Goal: Information Seeking & Learning: Learn about a topic

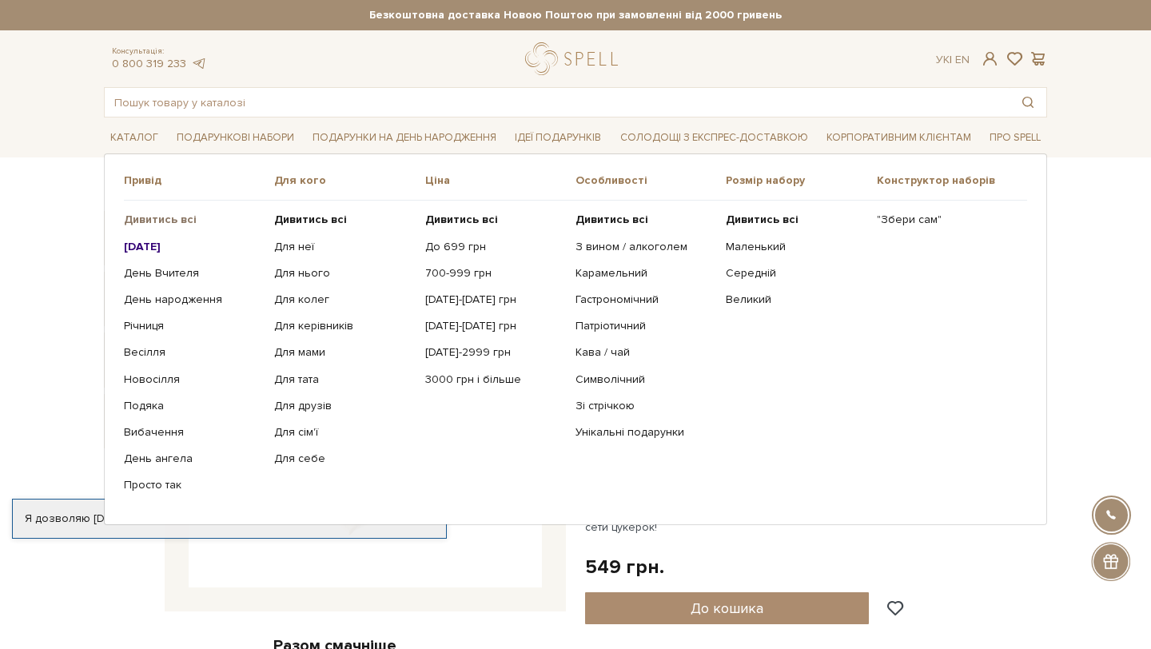
click at [181, 214] on b "Дивитись всі" at bounding box center [160, 220] width 73 height 14
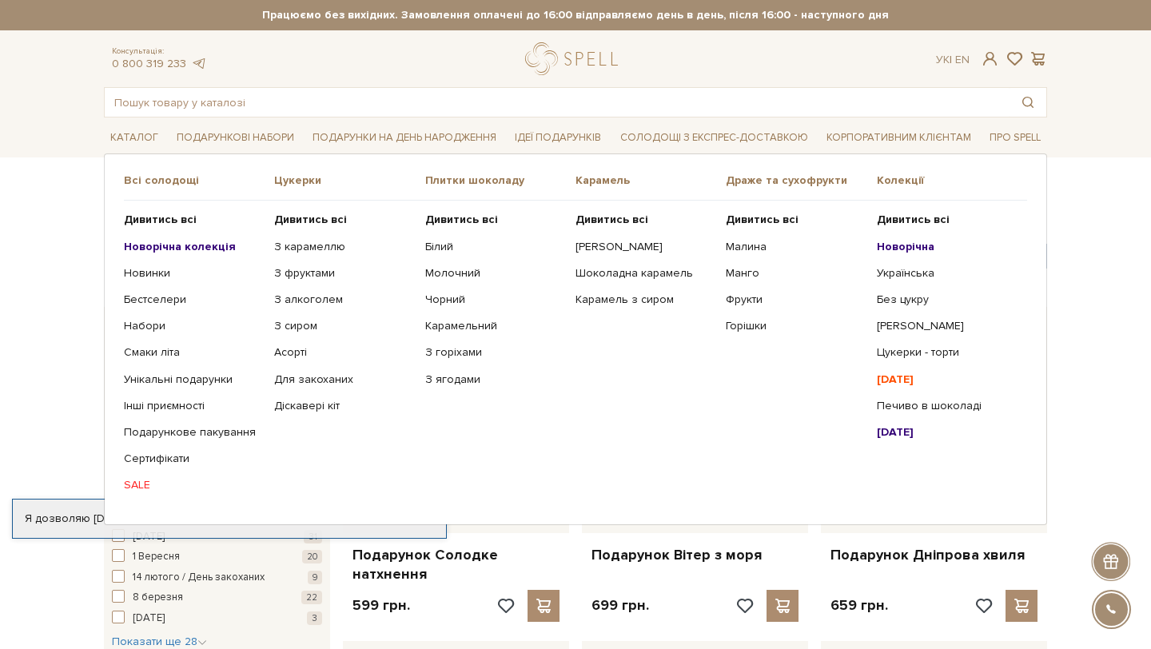
click at [166, 250] on b "Новорічна колекція" at bounding box center [180, 247] width 112 height 14
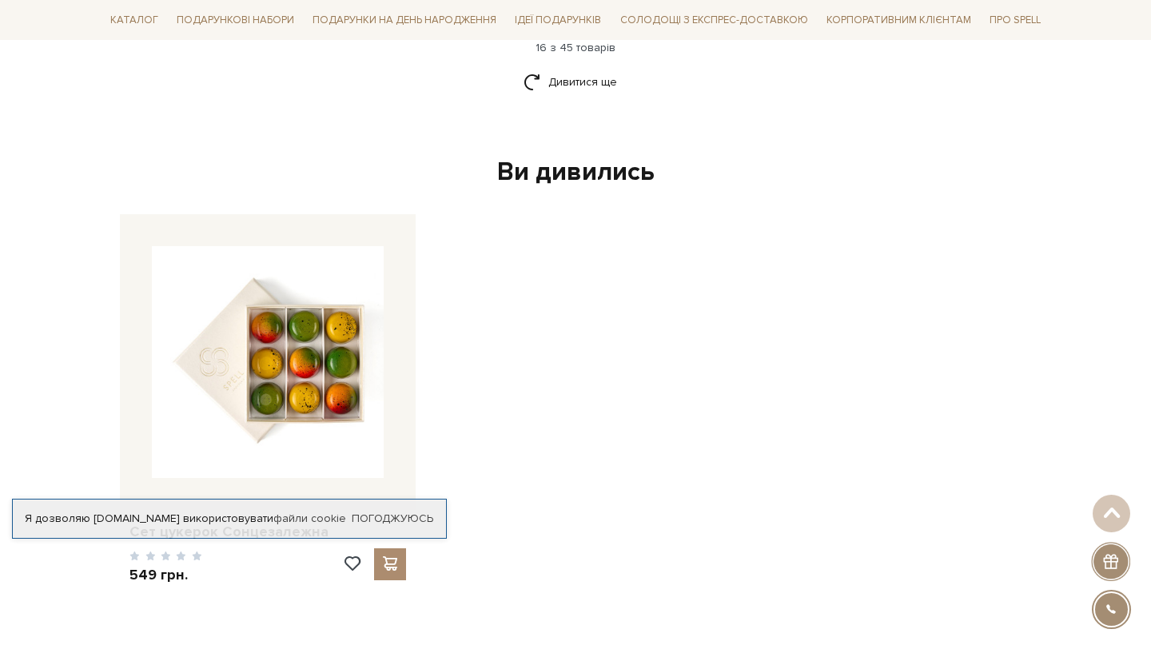
scroll to position [2288, 0]
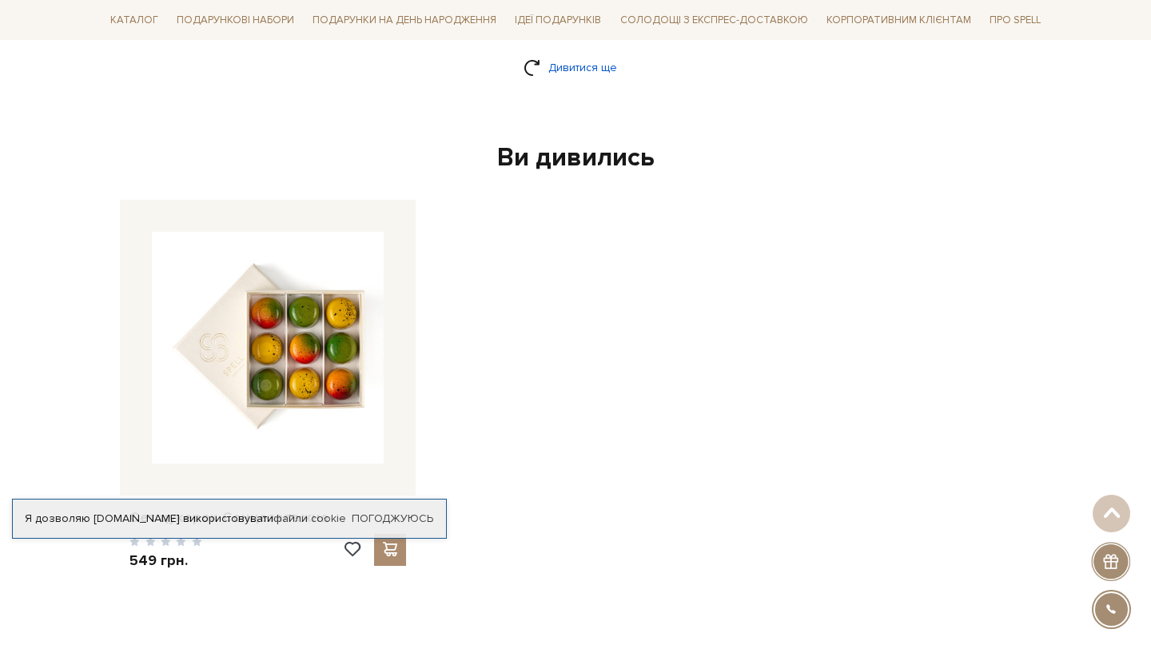
click at [602, 76] on link "Дивитися ще" at bounding box center [576, 68] width 104 height 28
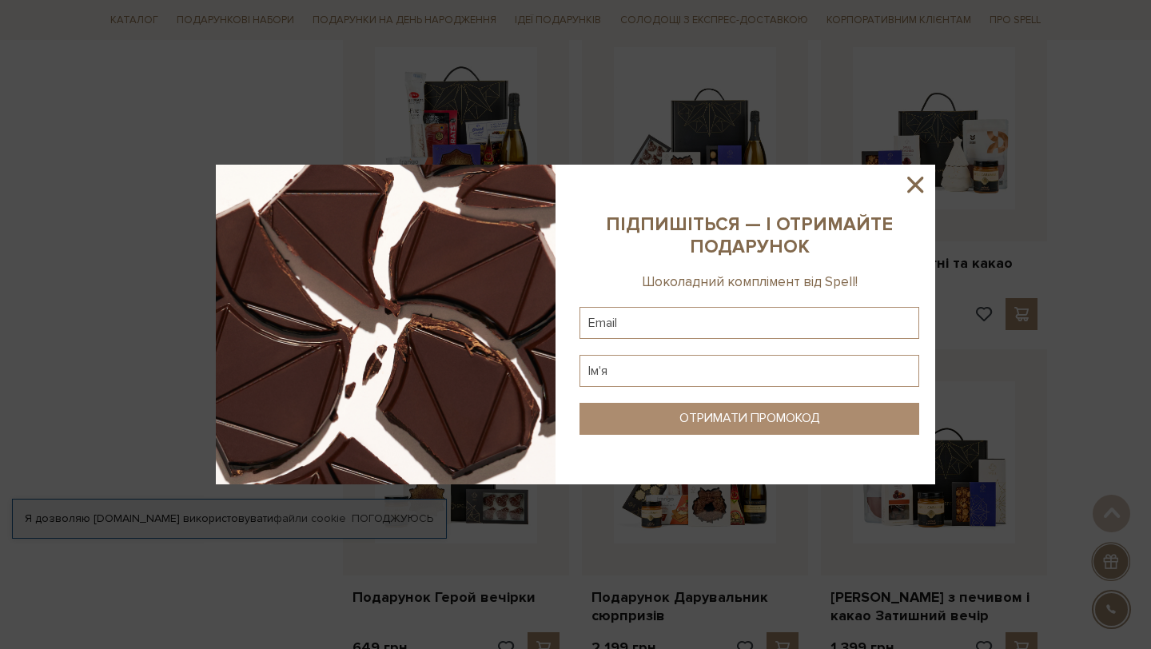
click at [180, 144] on div at bounding box center [575, 324] width 1151 height 649
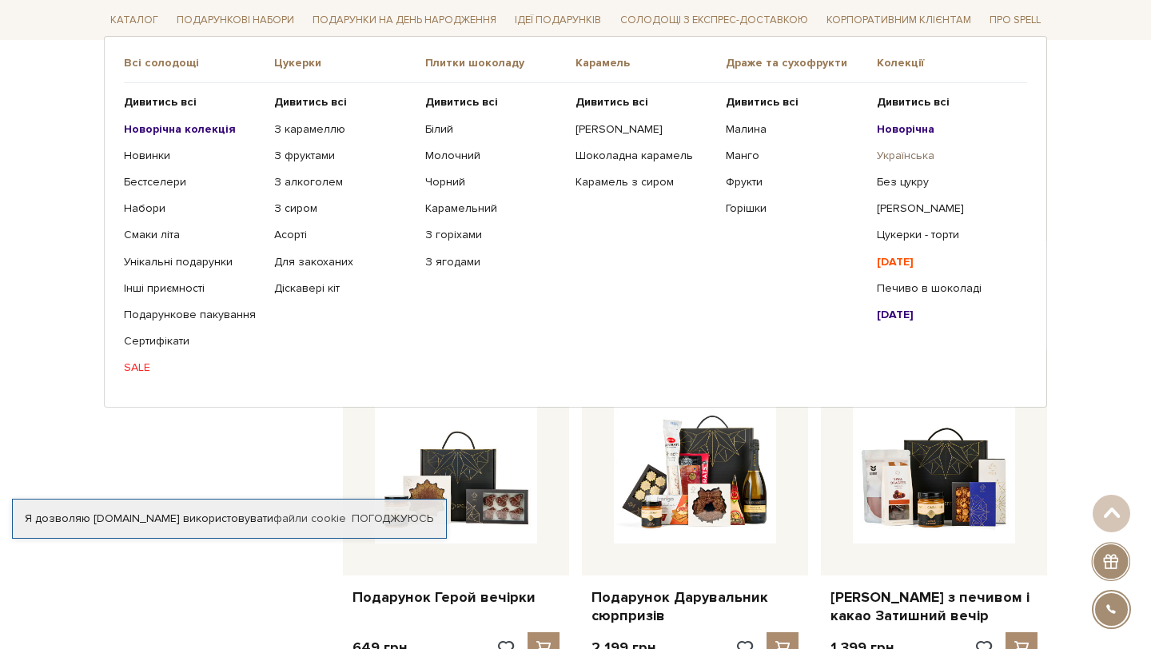
click at [909, 159] on link "Українська" at bounding box center [946, 156] width 138 height 14
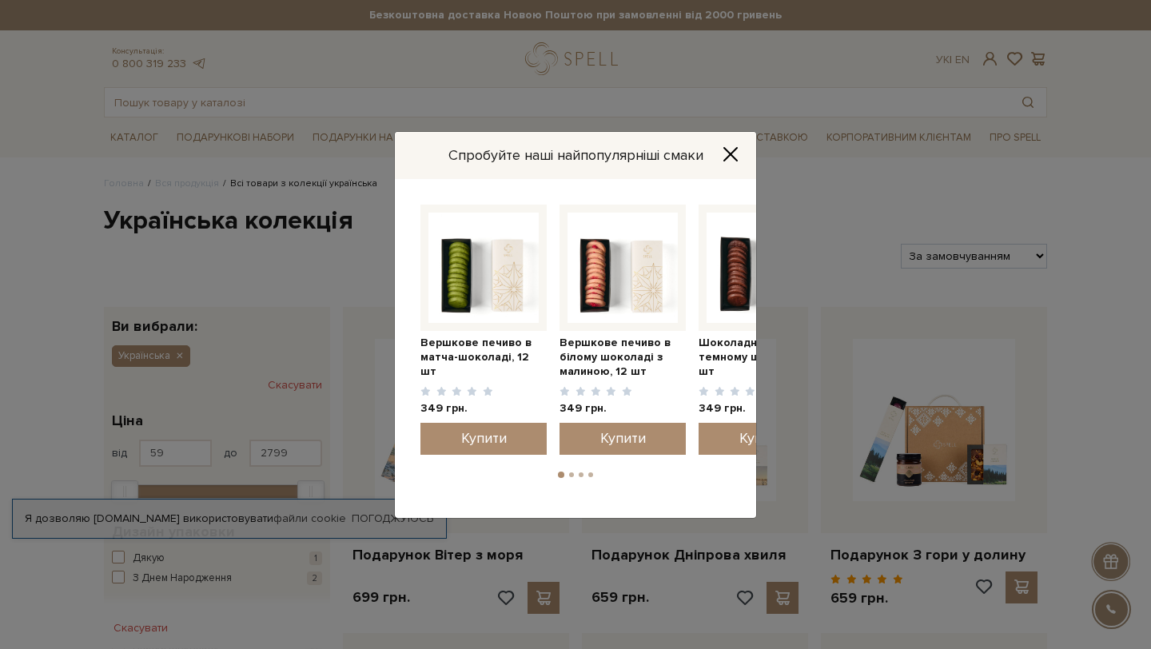
click at [732, 152] on icon "Close" at bounding box center [730, 153] width 13 height 13
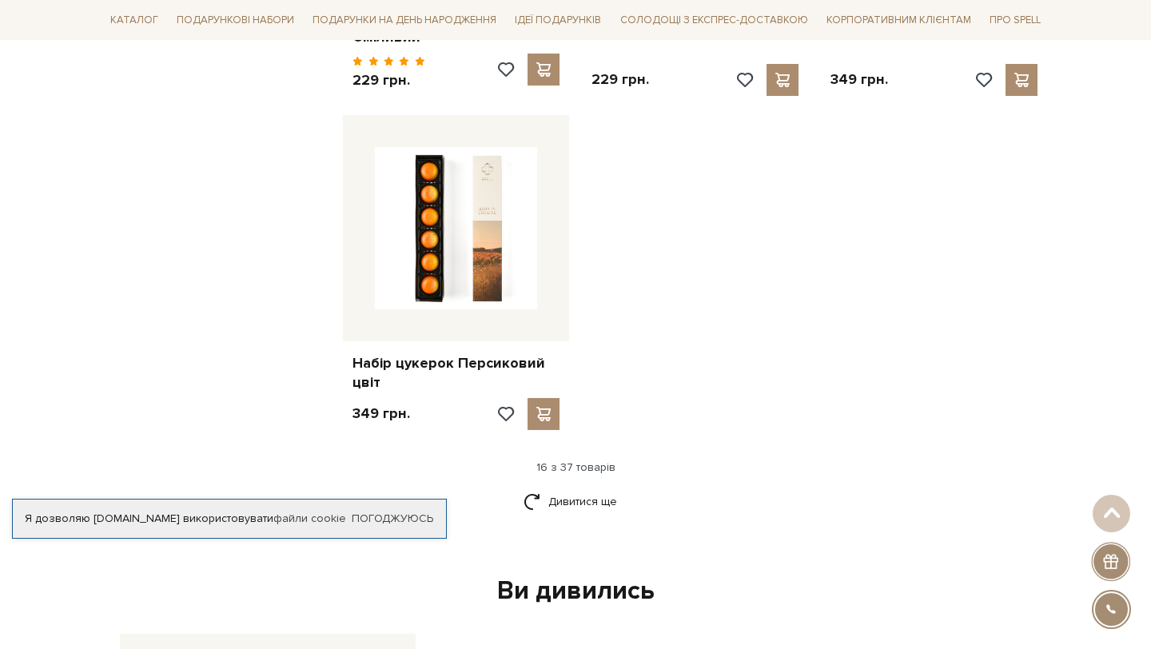
scroll to position [1979, 0]
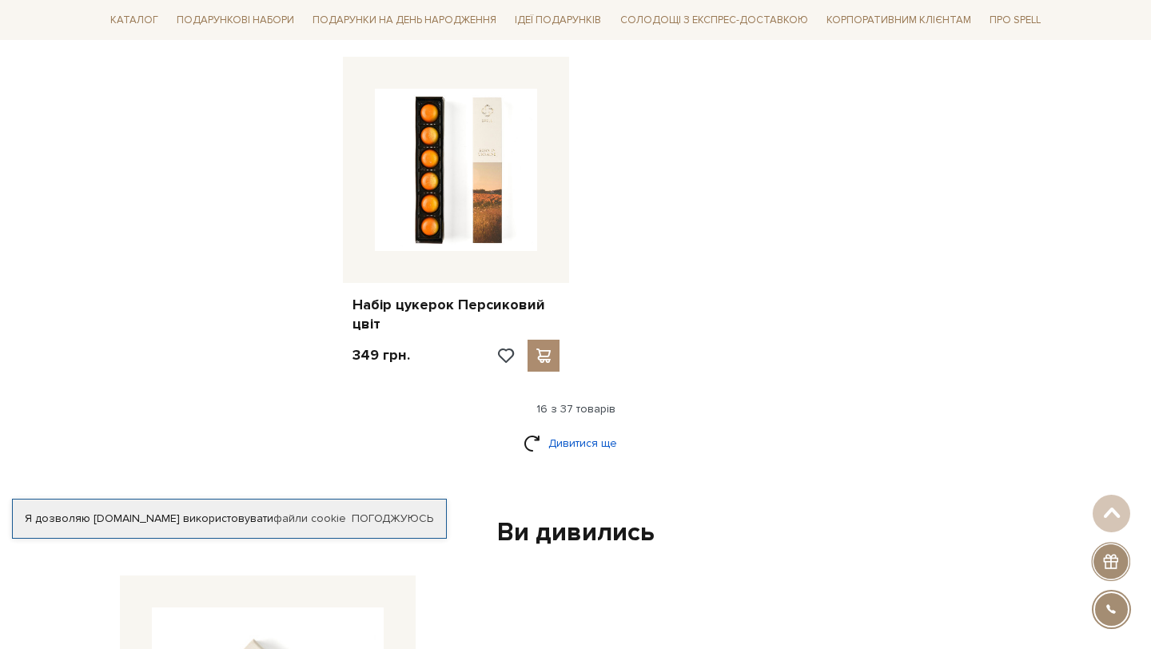
click at [568, 432] on link "Дивитися ще" at bounding box center [576, 443] width 104 height 28
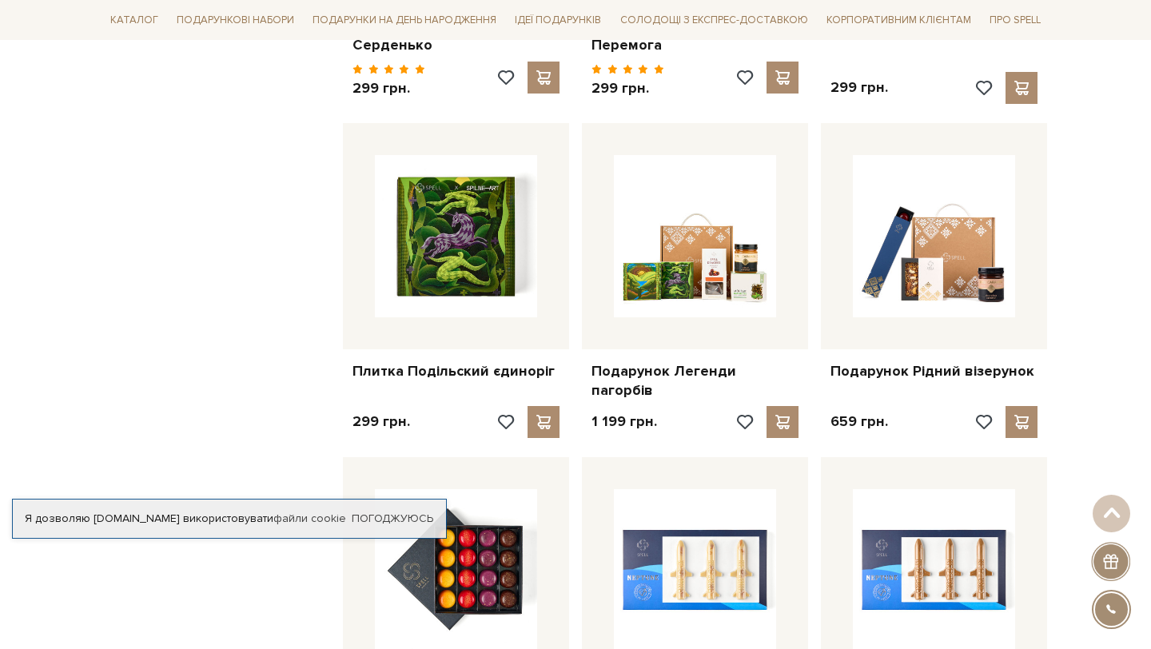
scroll to position [2594, 0]
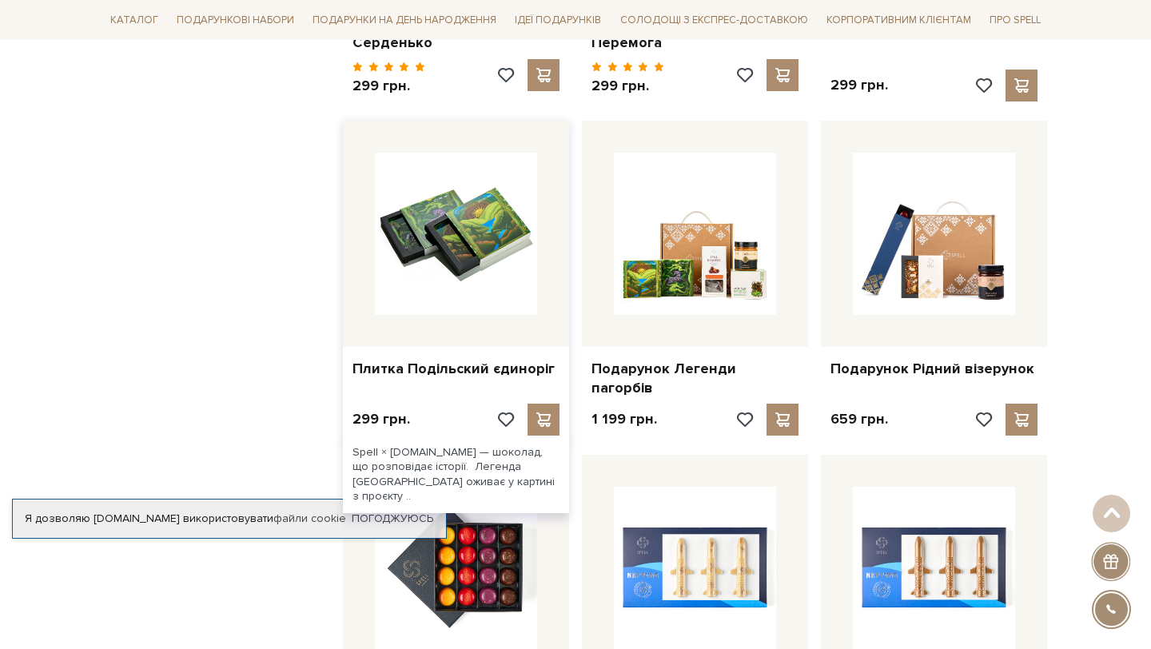
click at [504, 230] on img at bounding box center [456, 234] width 162 height 162
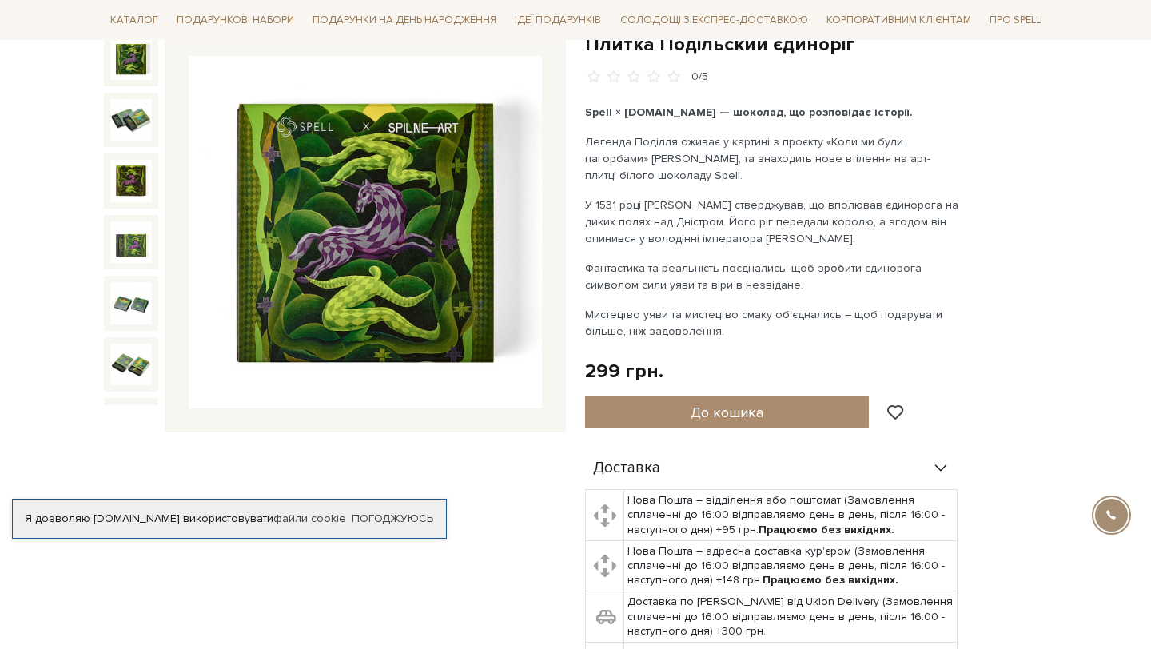
scroll to position [186, 0]
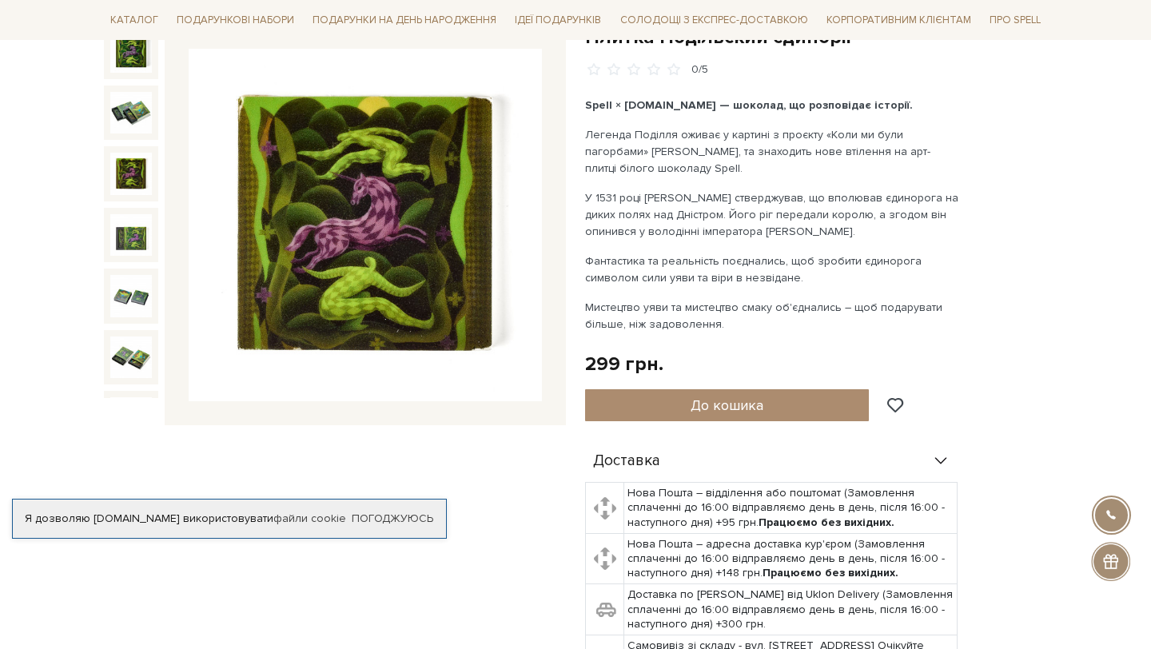
click at [130, 153] on img at bounding box center [131, 174] width 42 height 42
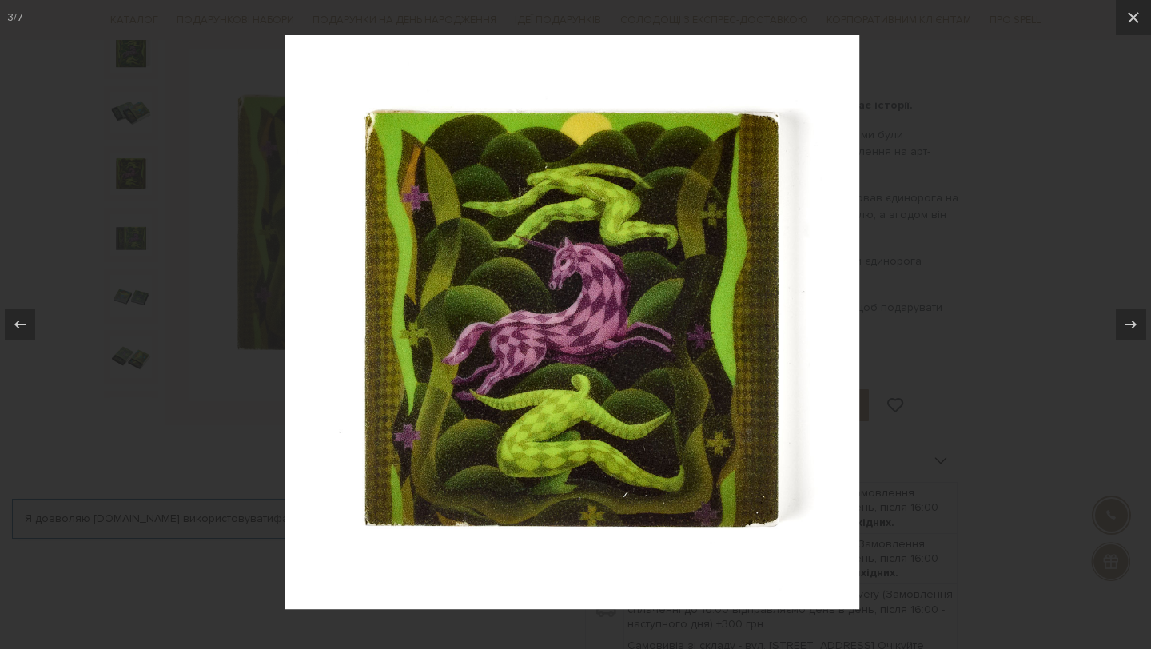
click at [129, 198] on div at bounding box center [575, 324] width 1151 height 649
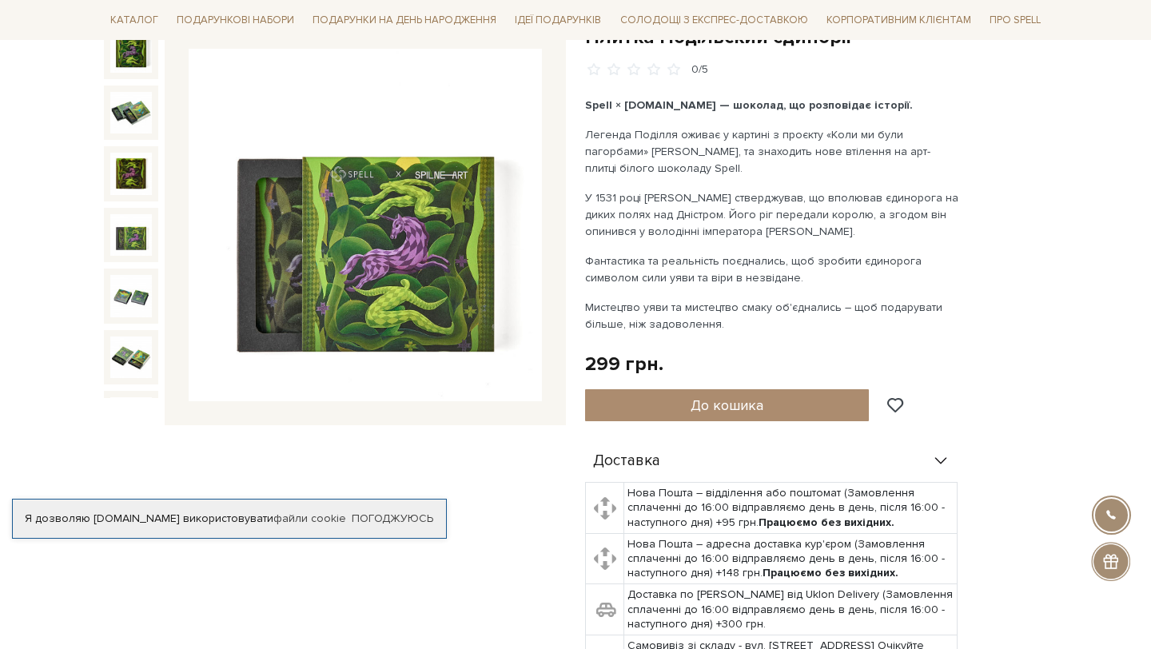
click at [133, 218] on img at bounding box center [131, 235] width 42 height 42
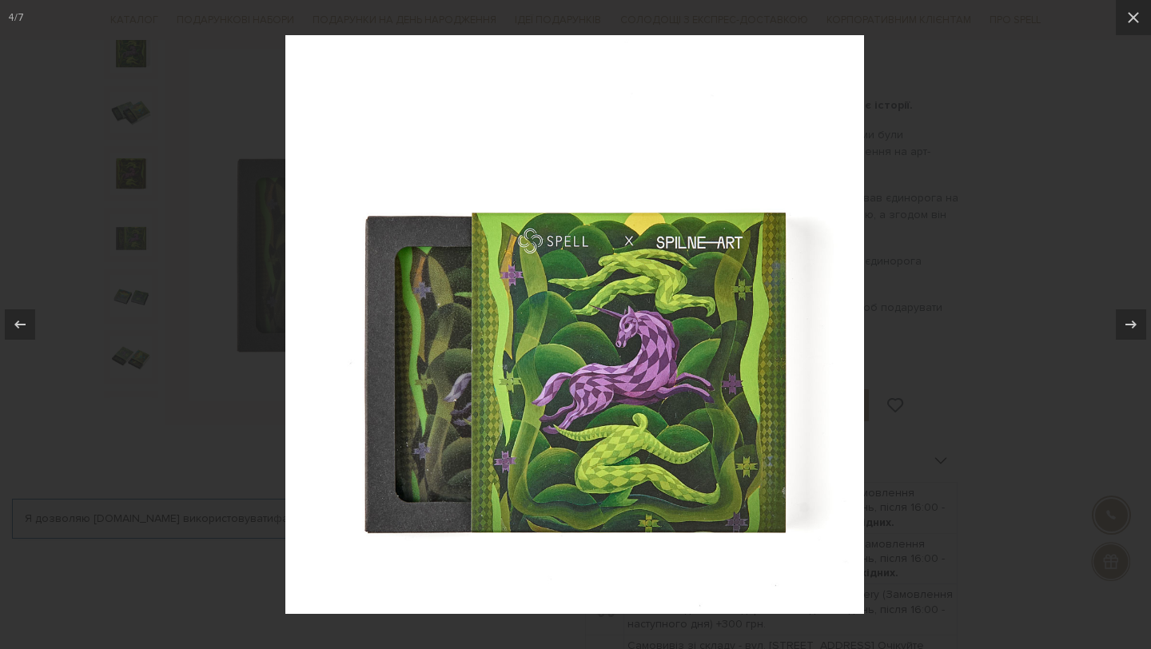
click at [134, 261] on div at bounding box center [575, 324] width 1151 height 649
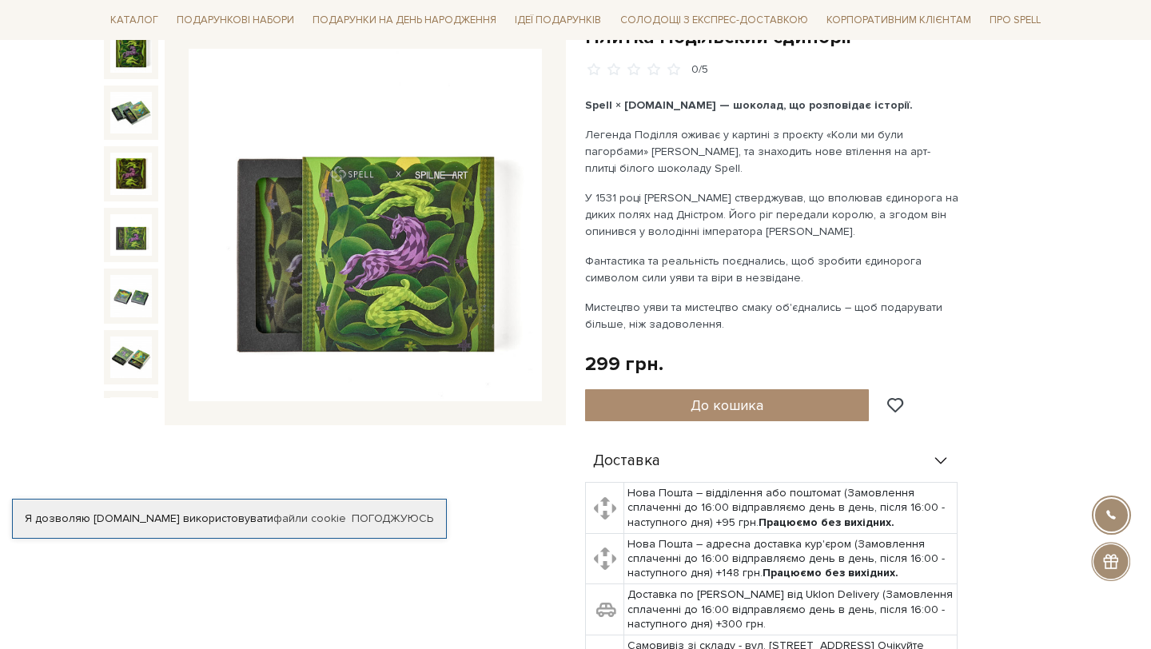
click at [134, 261] on div at bounding box center [131, 235] width 54 height 54
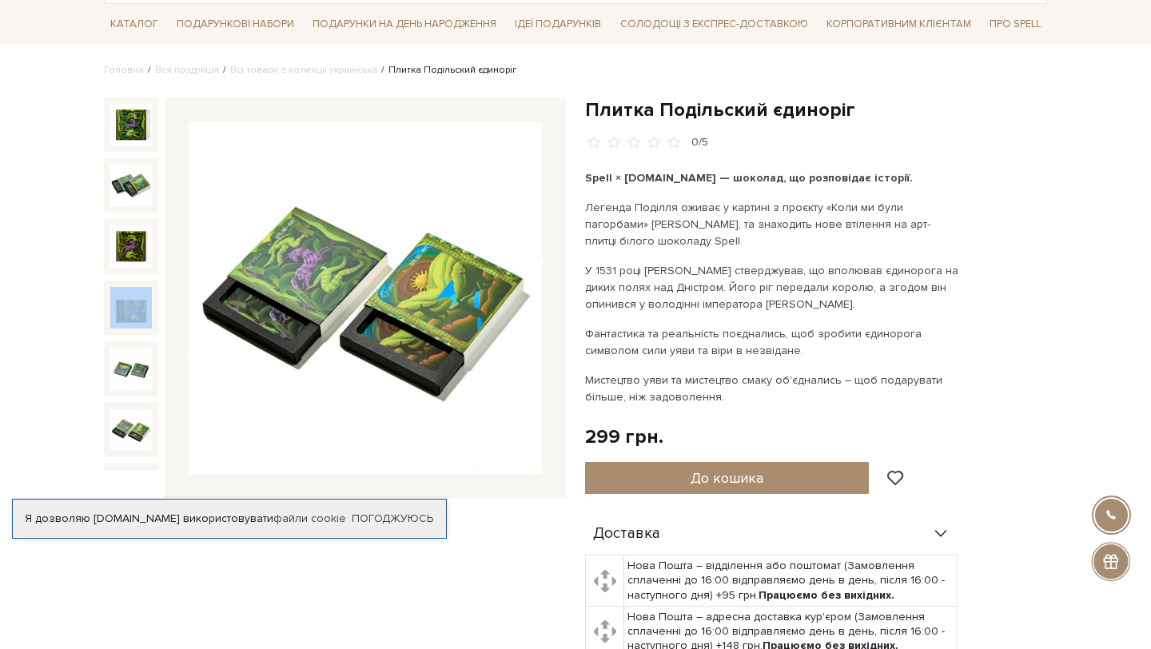
scroll to position [78, 0]
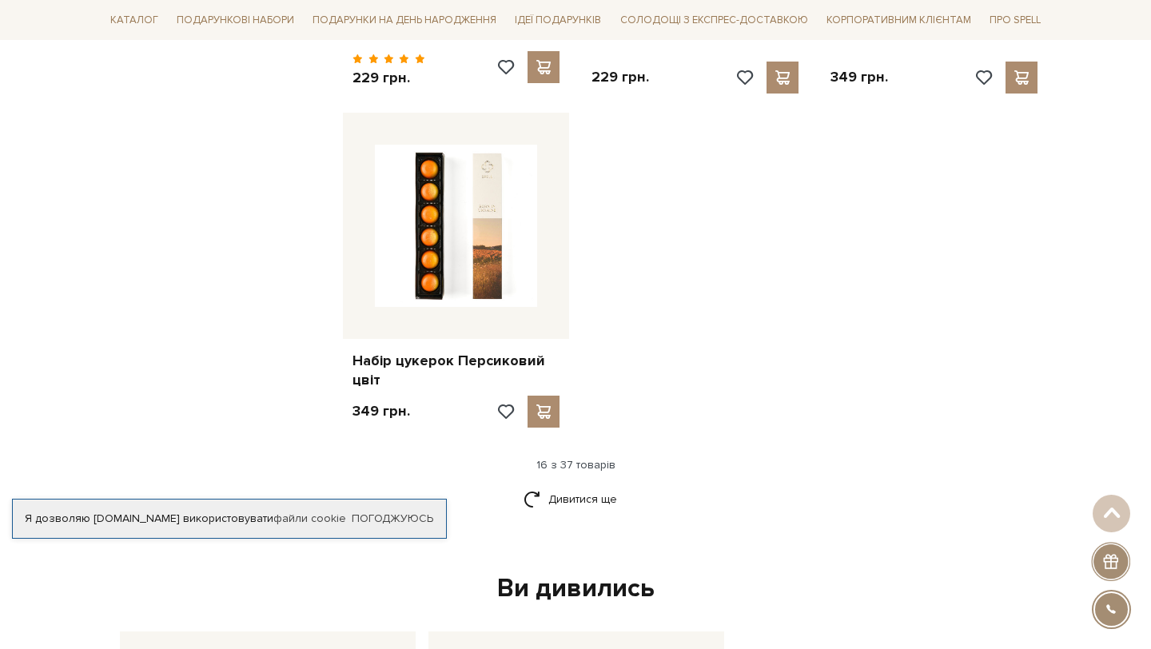
scroll to position [1987, 0]
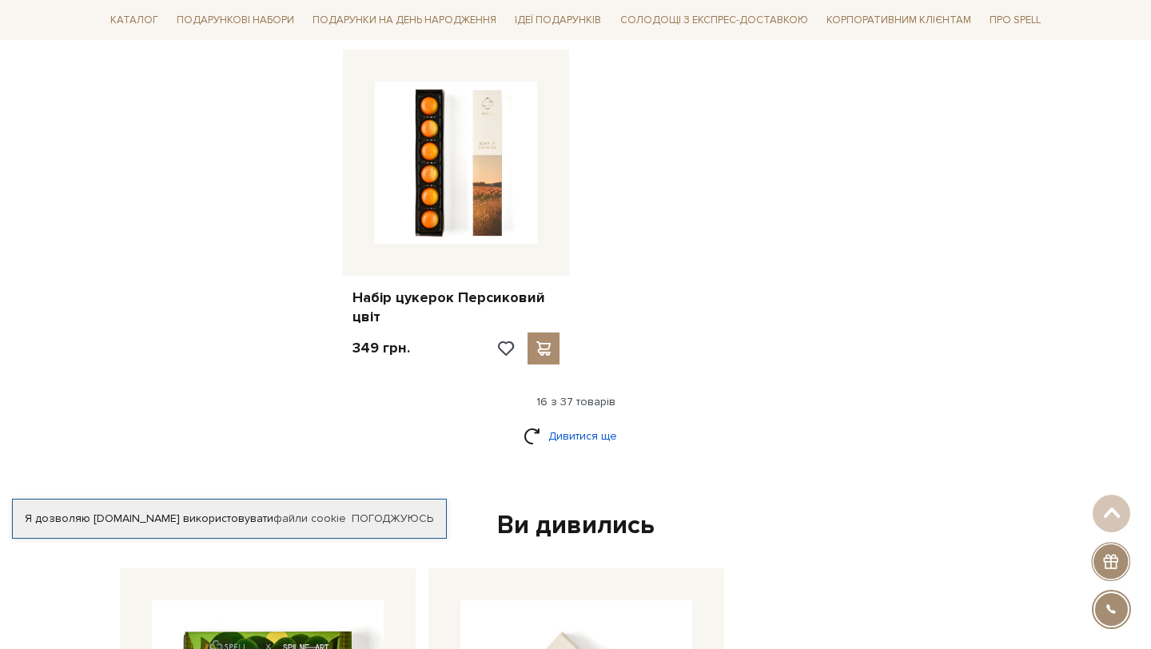
click at [576, 424] on link "Дивитися ще" at bounding box center [576, 436] width 104 height 28
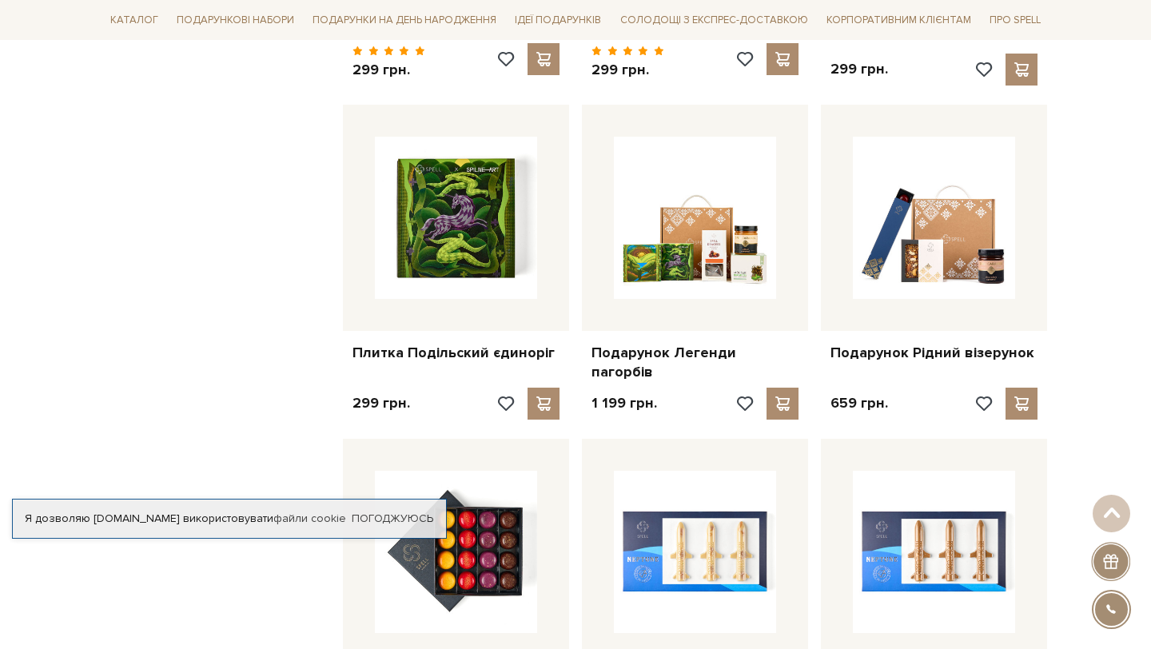
scroll to position [2616, 0]
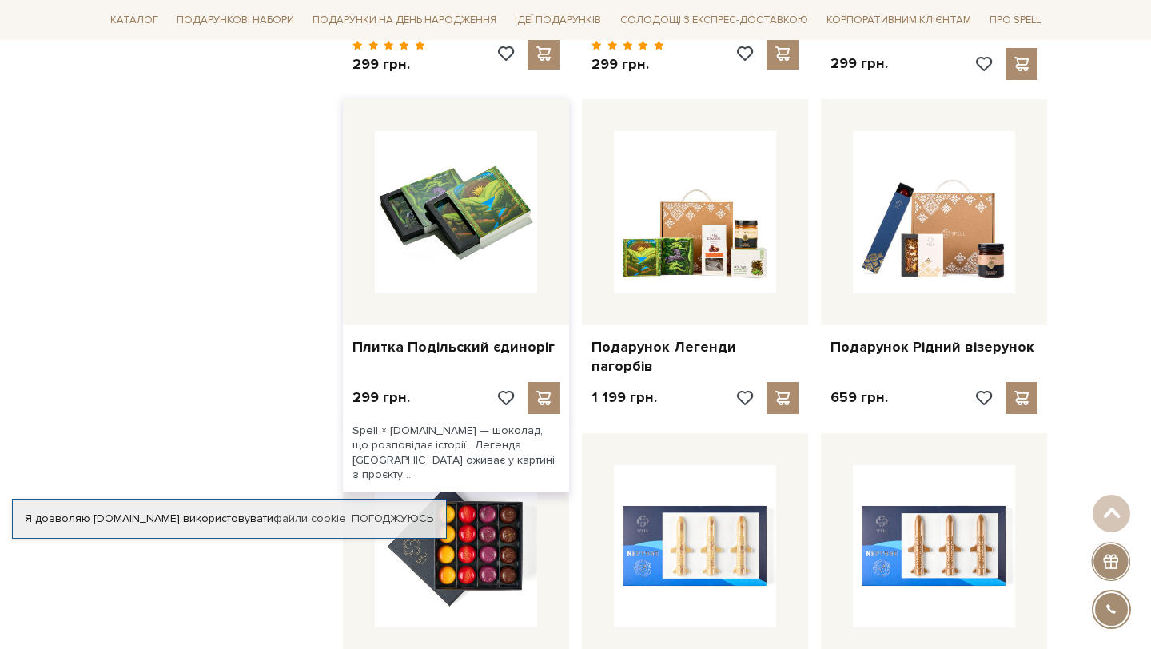
click at [498, 225] on img at bounding box center [456, 212] width 162 height 162
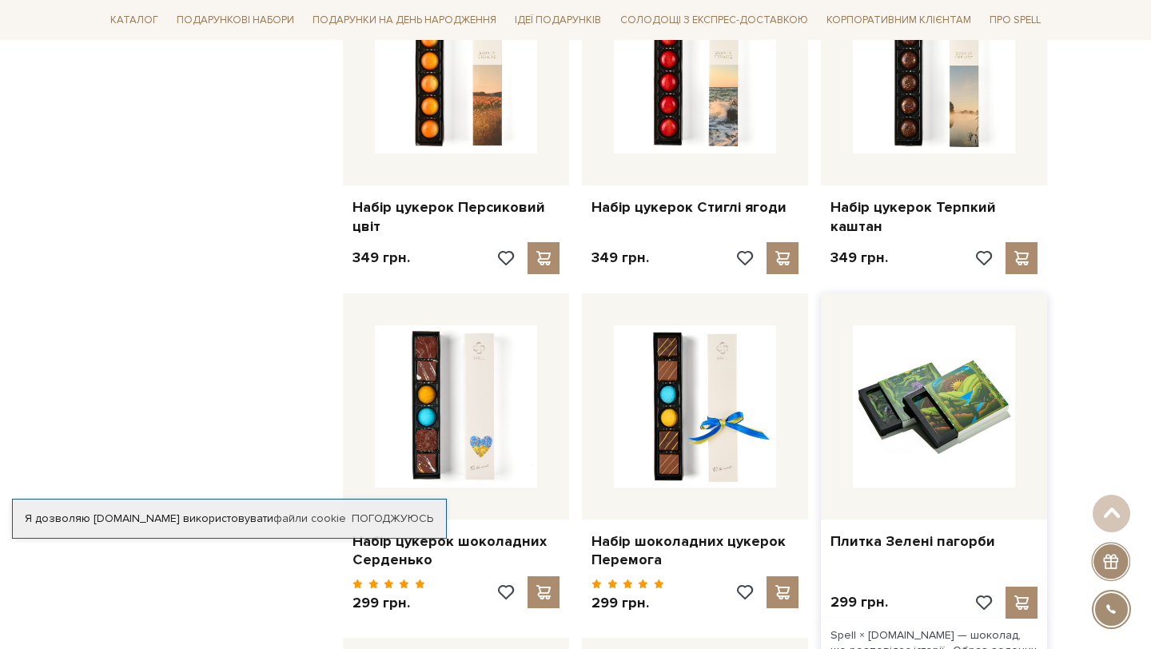
scroll to position [2073, 0]
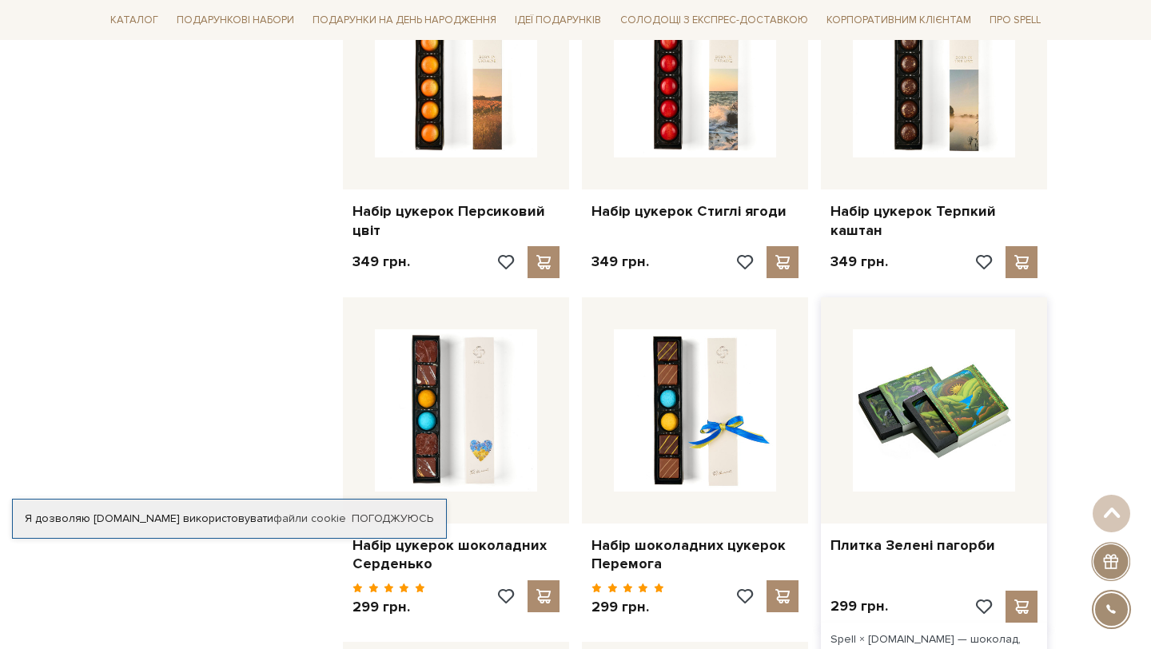
click at [910, 377] on img at bounding box center [934, 410] width 162 height 162
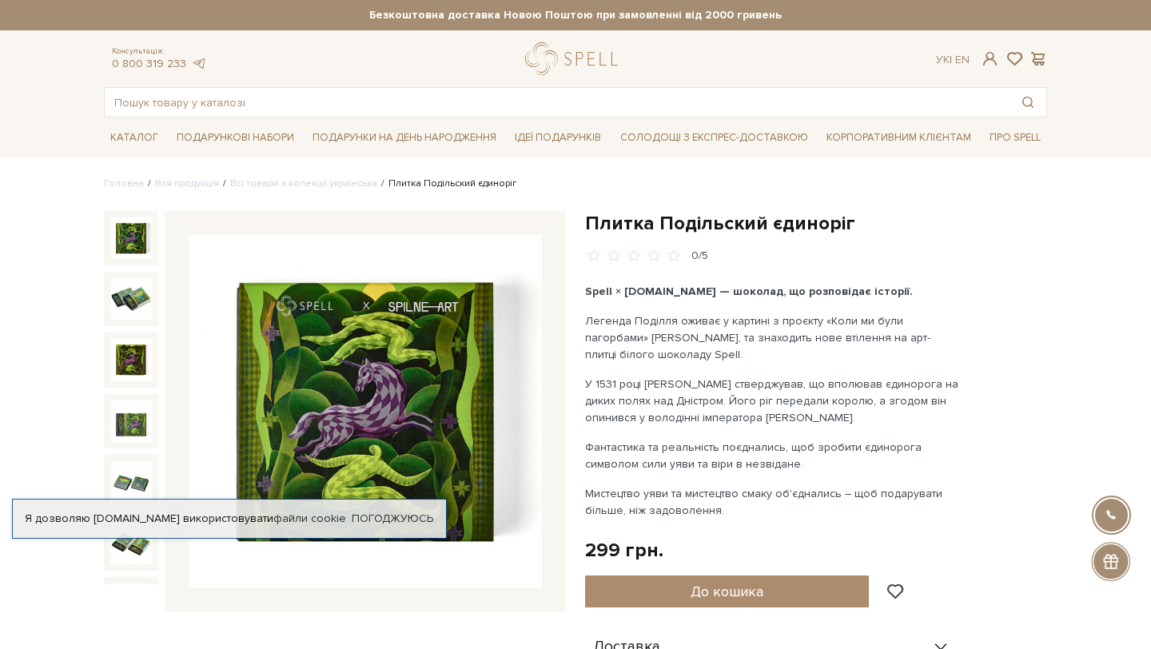
click at [669, 225] on h1 "Плитка Подільский єдиноріг" at bounding box center [816, 223] width 462 height 25
copy div "Плитка Подільский єдиноріг"
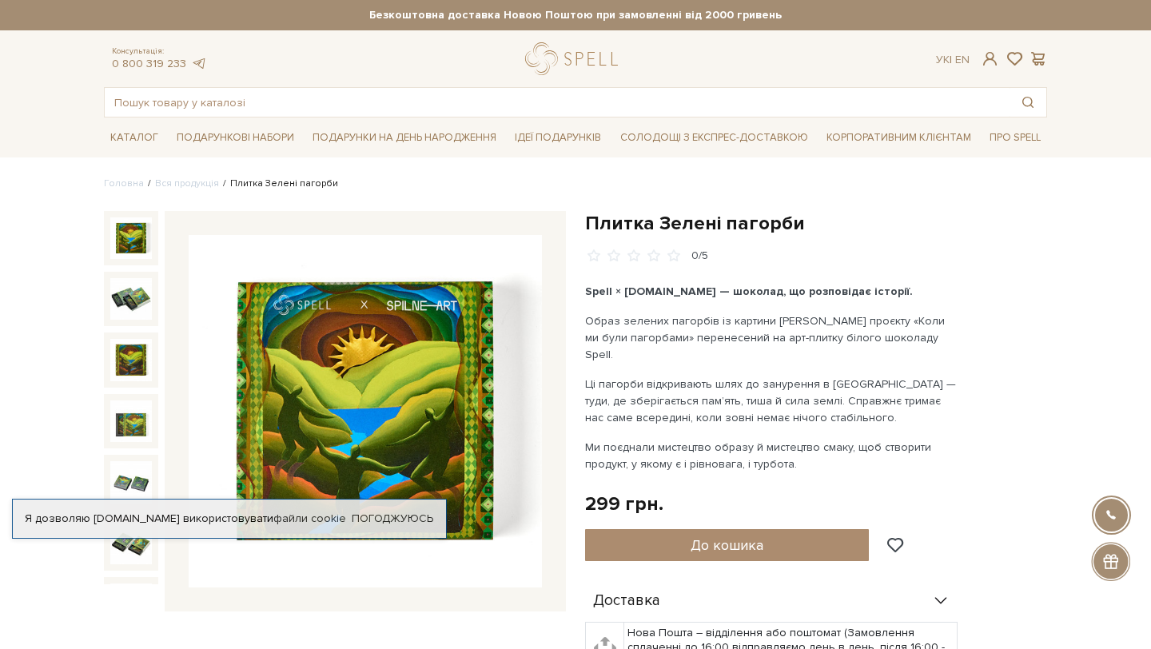
click at [696, 222] on h1 "Плитка Зелені пагорби" at bounding box center [816, 223] width 462 height 25
click at [696, 223] on h1 "Плитка Зелені пагорби" at bounding box center [816, 223] width 462 height 25
copy div "Плитка Зелені пагорби"
